Goal: Task Accomplishment & Management: Manage account settings

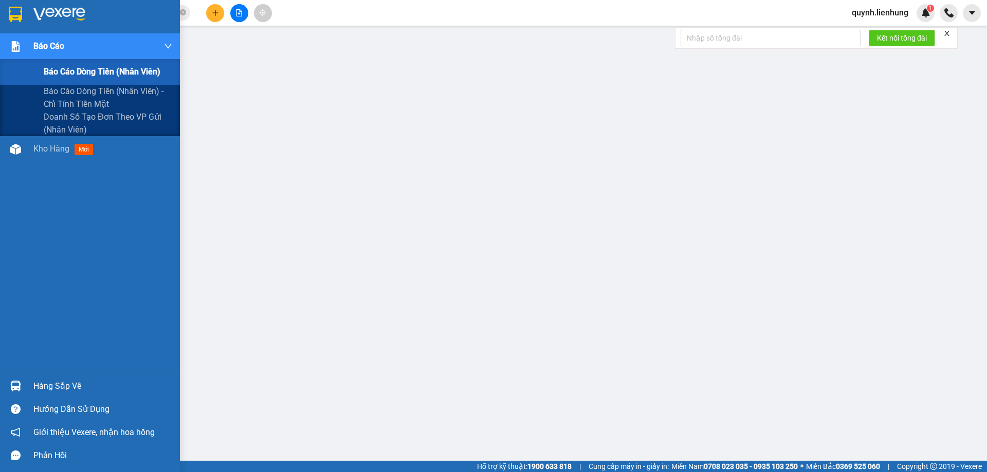
click at [59, 38] on div "Báo cáo" at bounding box center [102, 46] width 139 height 26
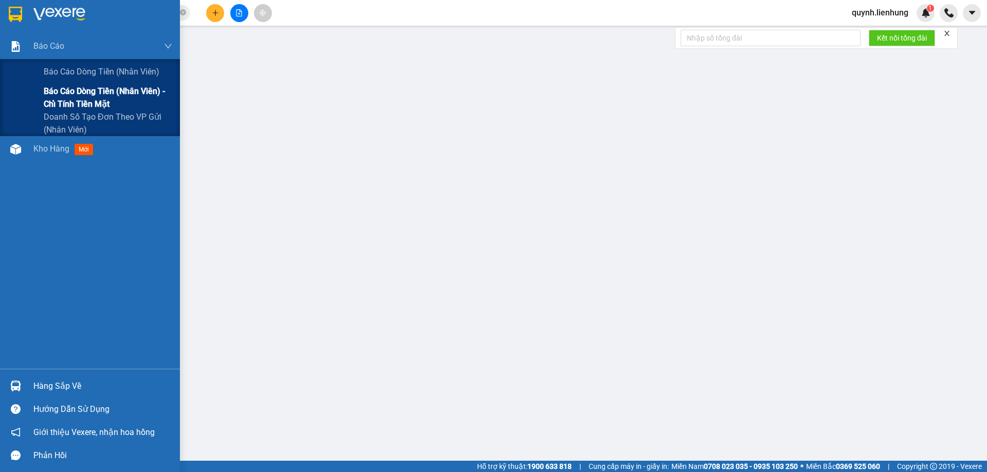
click at [59, 93] on span "Báo cáo dòng tiền (nhân viên) - chỉ tính tiền mặt" at bounding box center [108, 98] width 128 height 26
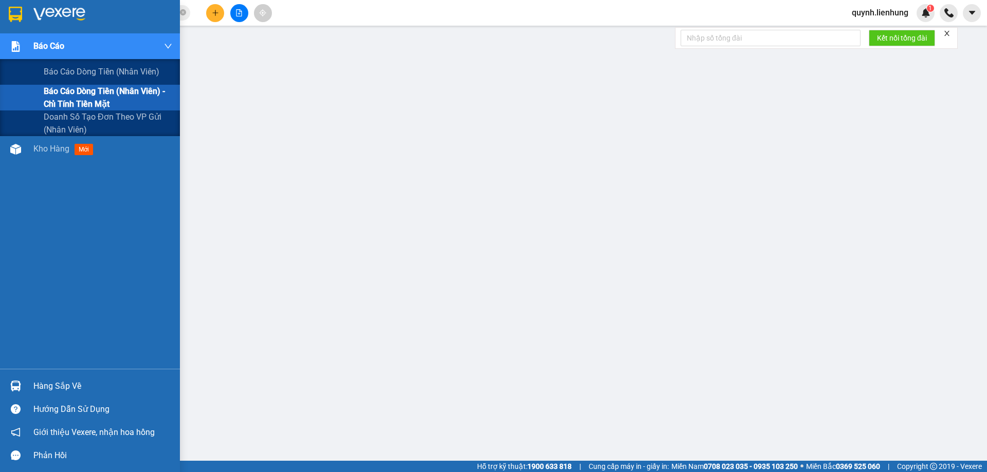
click at [78, 108] on span "Báo cáo dòng tiền (nhân viên) - chỉ tính tiền mặt" at bounding box center [108, 98] width 128 height 26
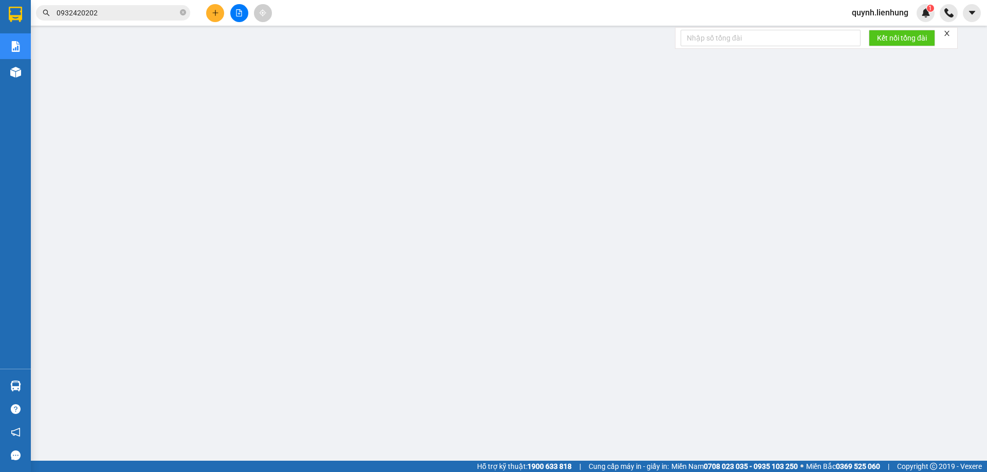
click at [890, 9] on span "quynh.lienhung" at bounding box center [879, 12] width 73 height 13
click at [857, 34] on li "Đăng xuất" at bounding box center [879, 32] width 75 height 16
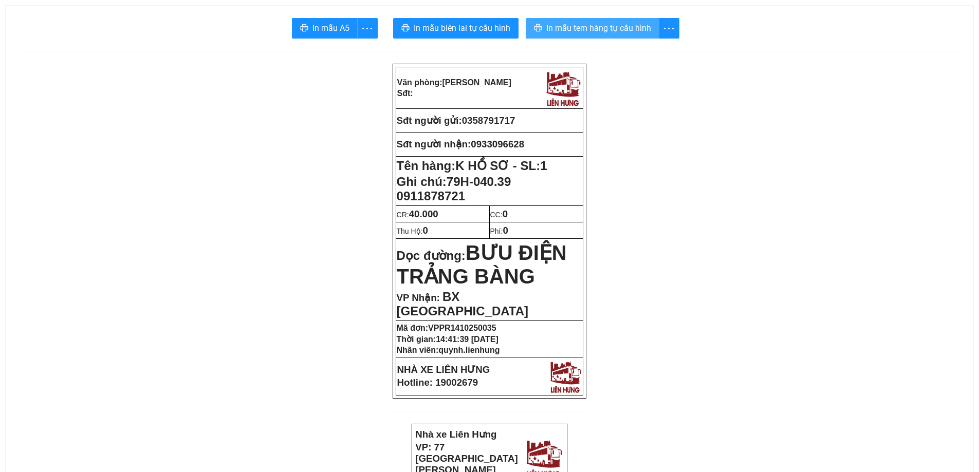
click at [591, 25] on span "In mẫu tem hàng tự cấu hình" at bounding box center [598, 28] width 105 height 13
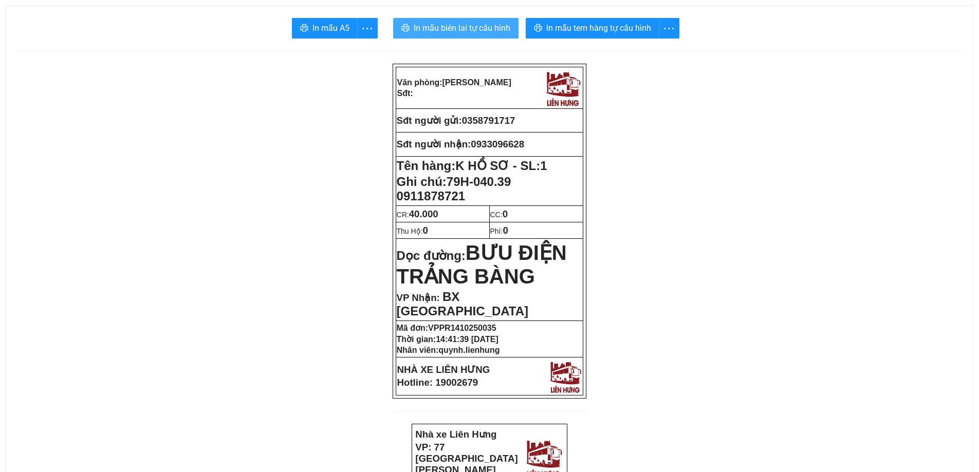
click at [487, 25] on span "In mẫu biên lai tự cấu hình" at bounding box center [462, 28] width 97 height 13
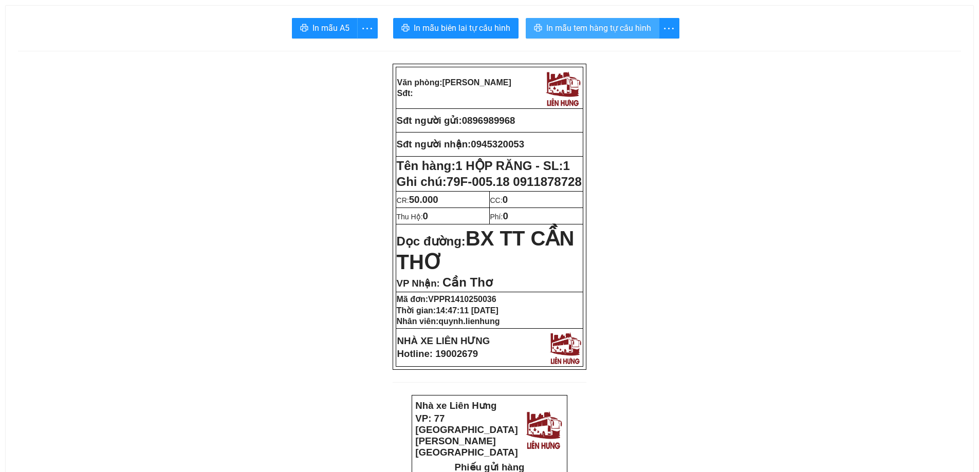
click at [626, 24] on span "In mẫu tem hàng tự cấu hình" at bounding box center [598, 28] width 105 height 13
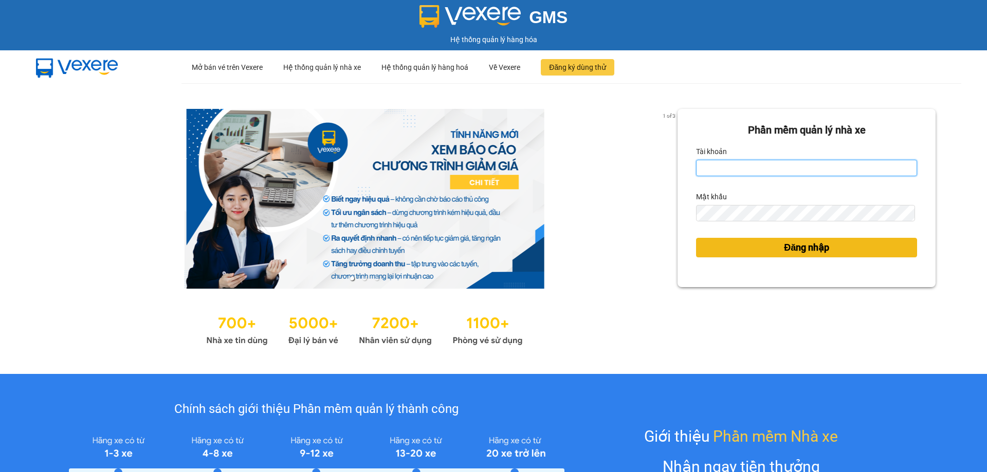
type input "tampr.lienhung"
click at [737, 249] on button "Đăng nhập" at bounding box center [806, 248] width 221 height 20
